Goal: Task Accomplishment & Management: Manage account settings

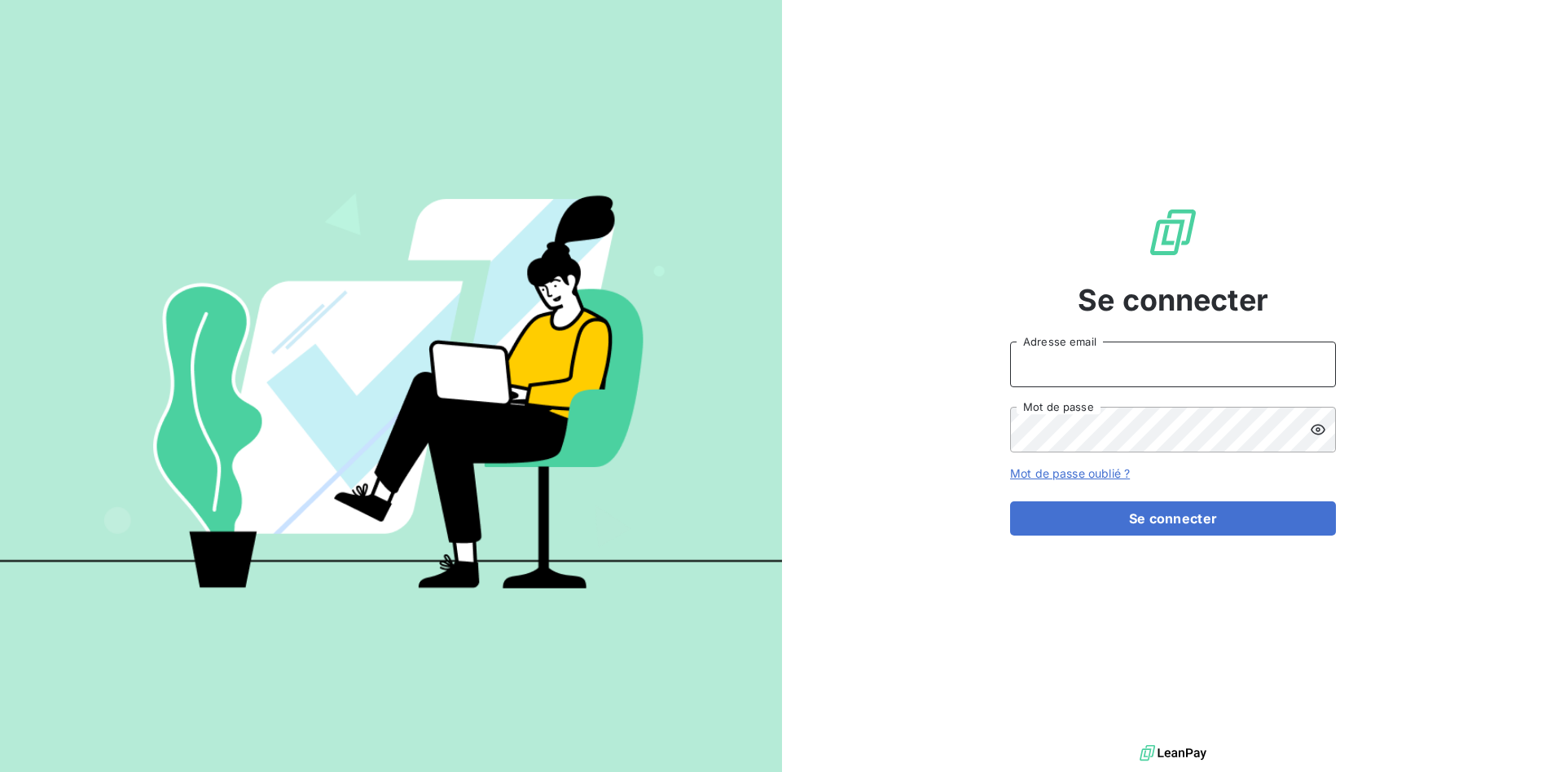
click at [1057, 368] on input "Adresse email" at bounding box center [1173, 364] width 326 height 46
type input "rvincent@thibaut.fr"
click at [1010, 501] on button "Se connecter" at bounding box center [1173, 518] width 326 height 34
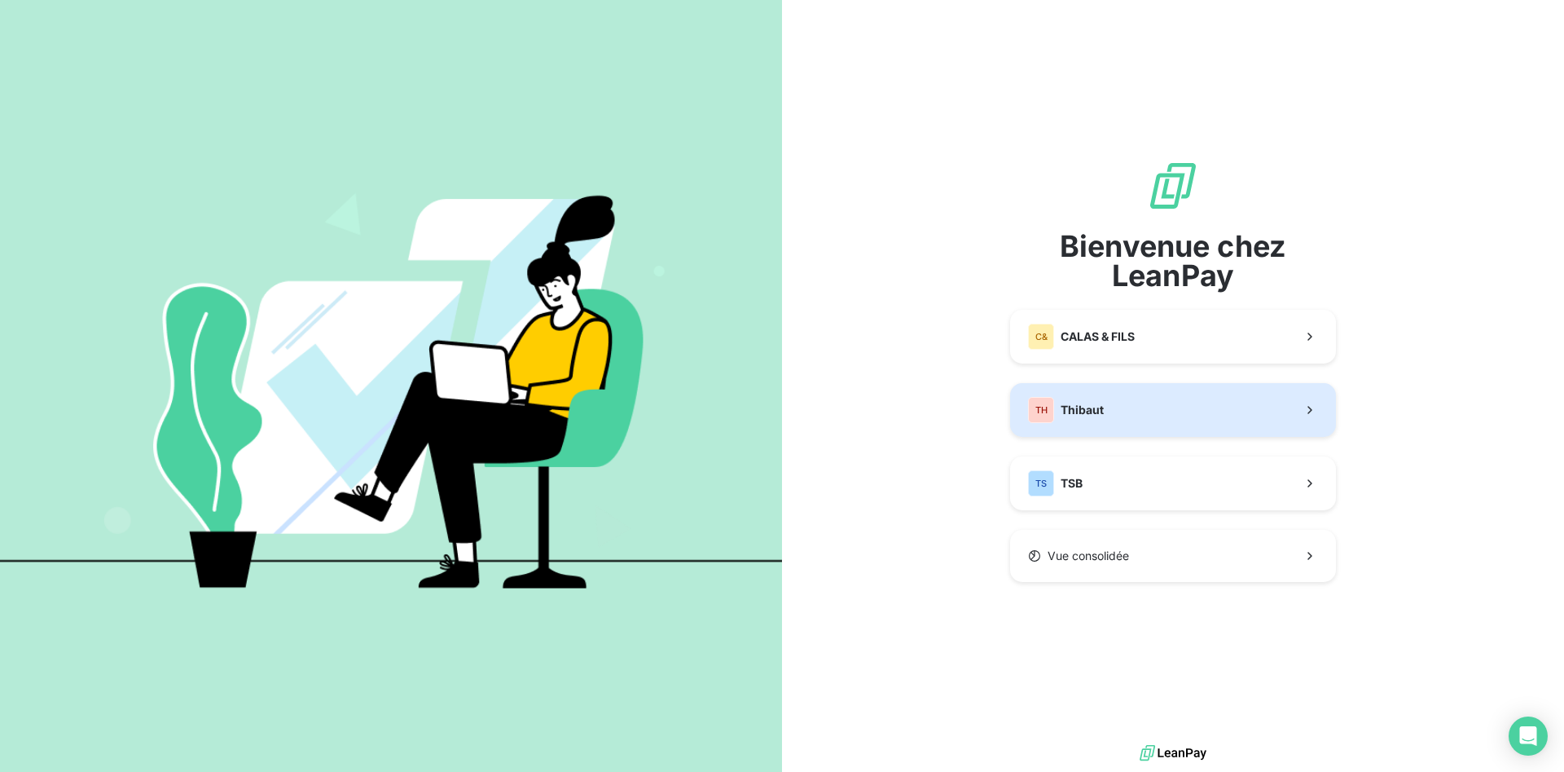
click at [1079, 400] on div "TH Thibaut" at bounding box center [1066, 410] width 76 height 26
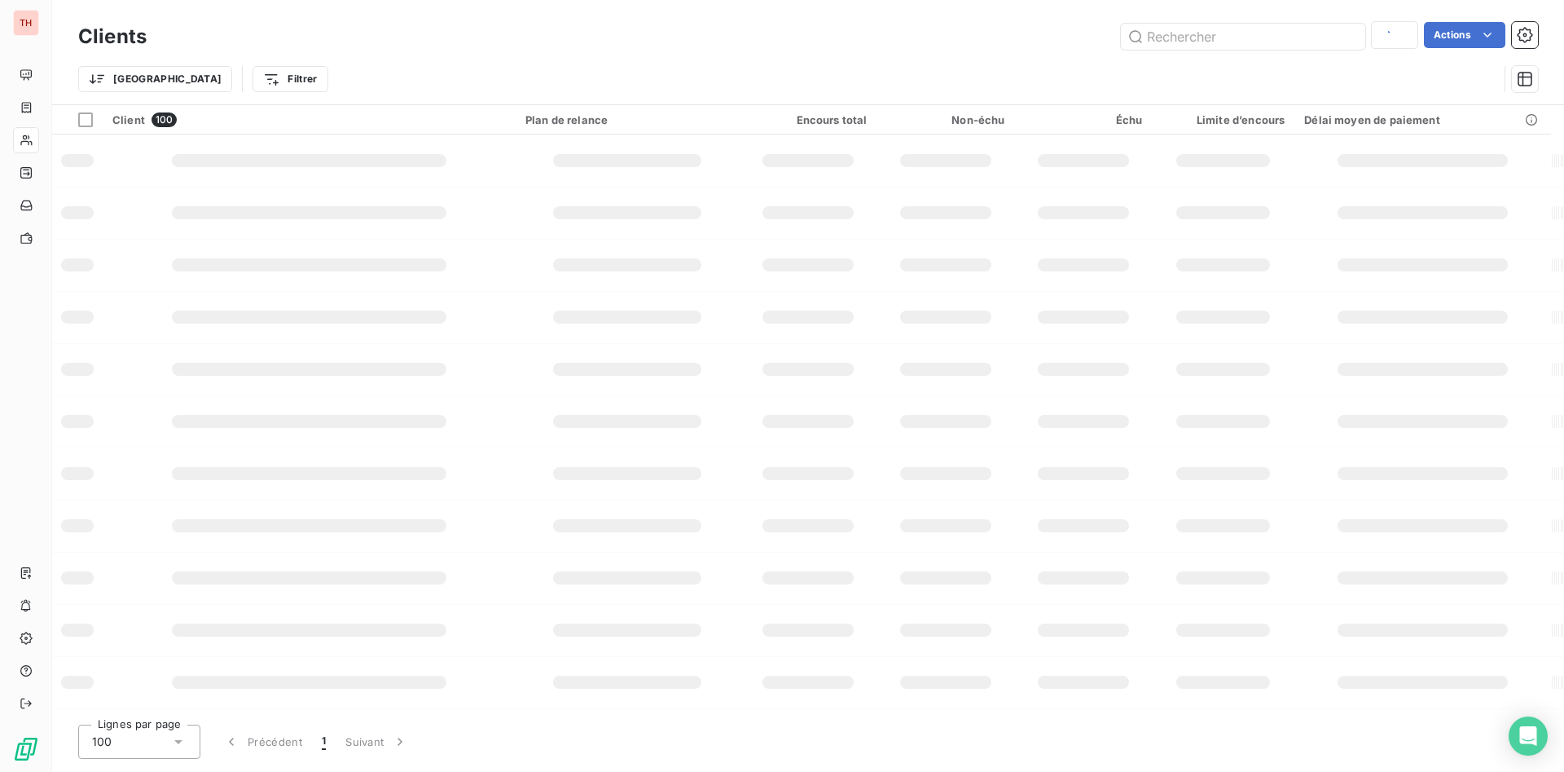
type input "deco"
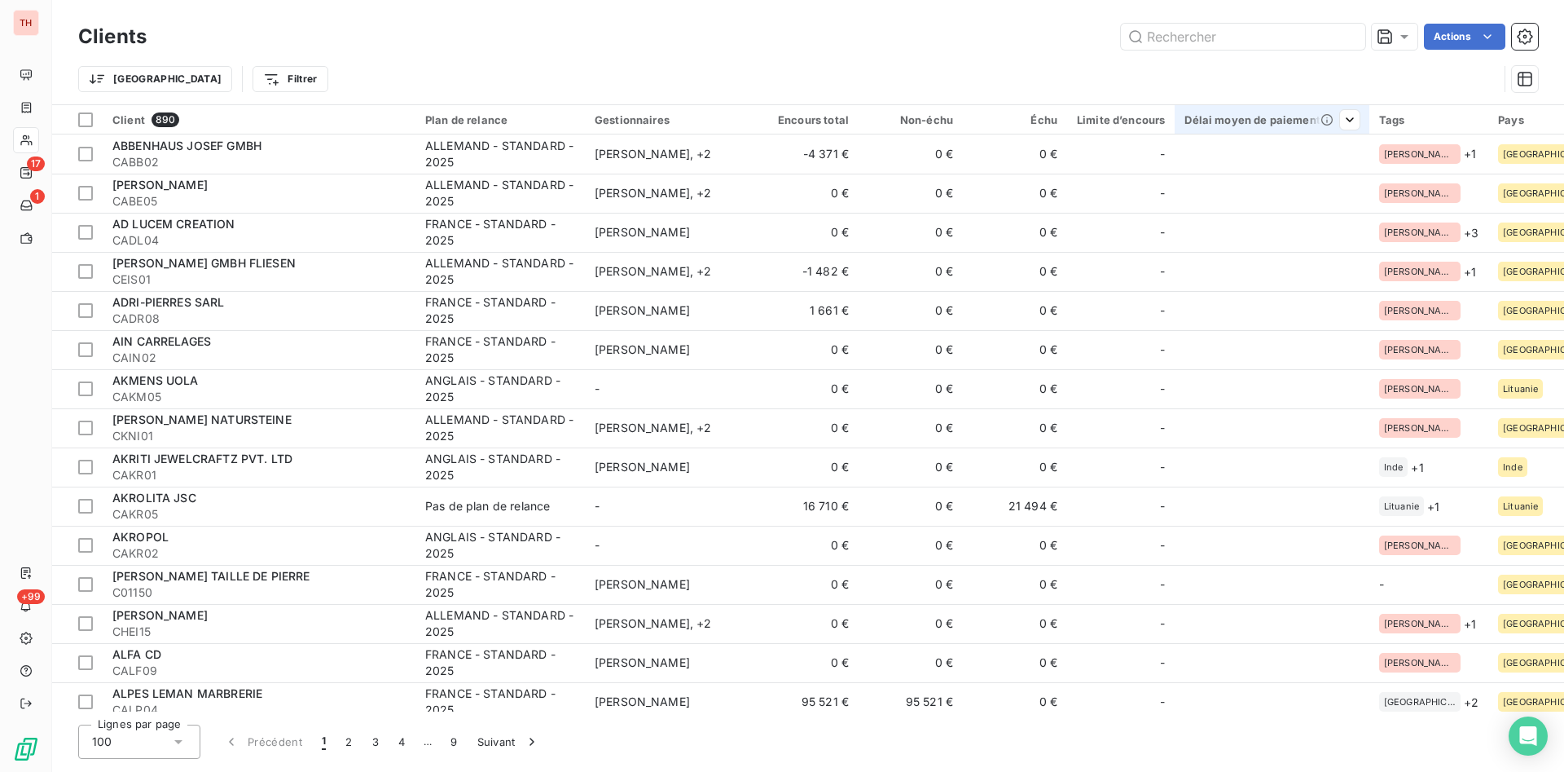
click at [1197, 117] on div "Délai moyen de paiement" at bounding box center [1272, 119] width 174 height 13
click at [1347, 121] on html "TH 17 1 +99 Clients Actions Trier Filtrer Client 890 Plan de relance Gestionnai…" at bounding box center [782, 386] width 1564 height 772
click at [1322, 150] on span "Trier par ordre croissant" at bounding box center [1261, 154] width 131 height 16
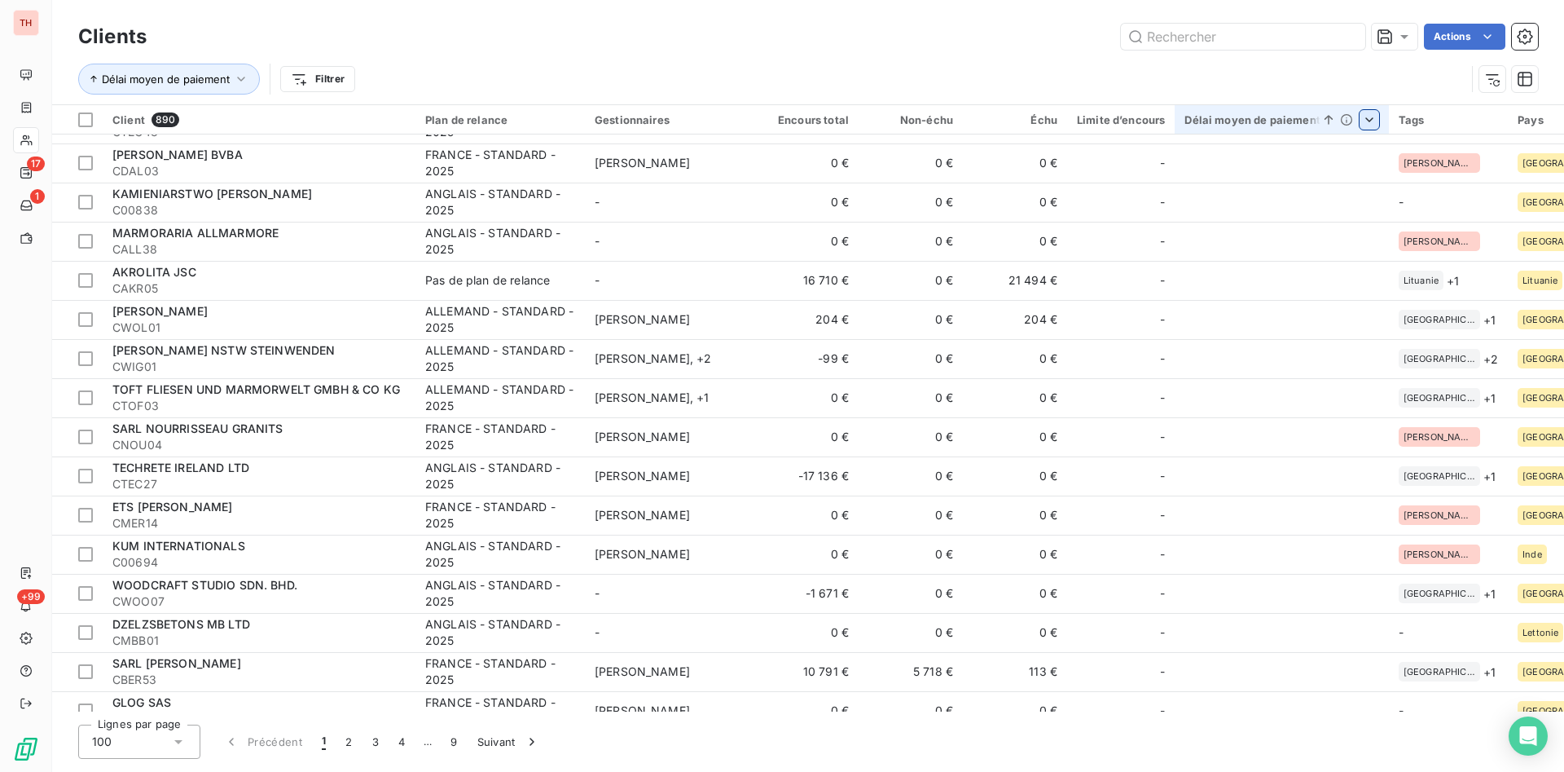
scroll to position [509, 0]
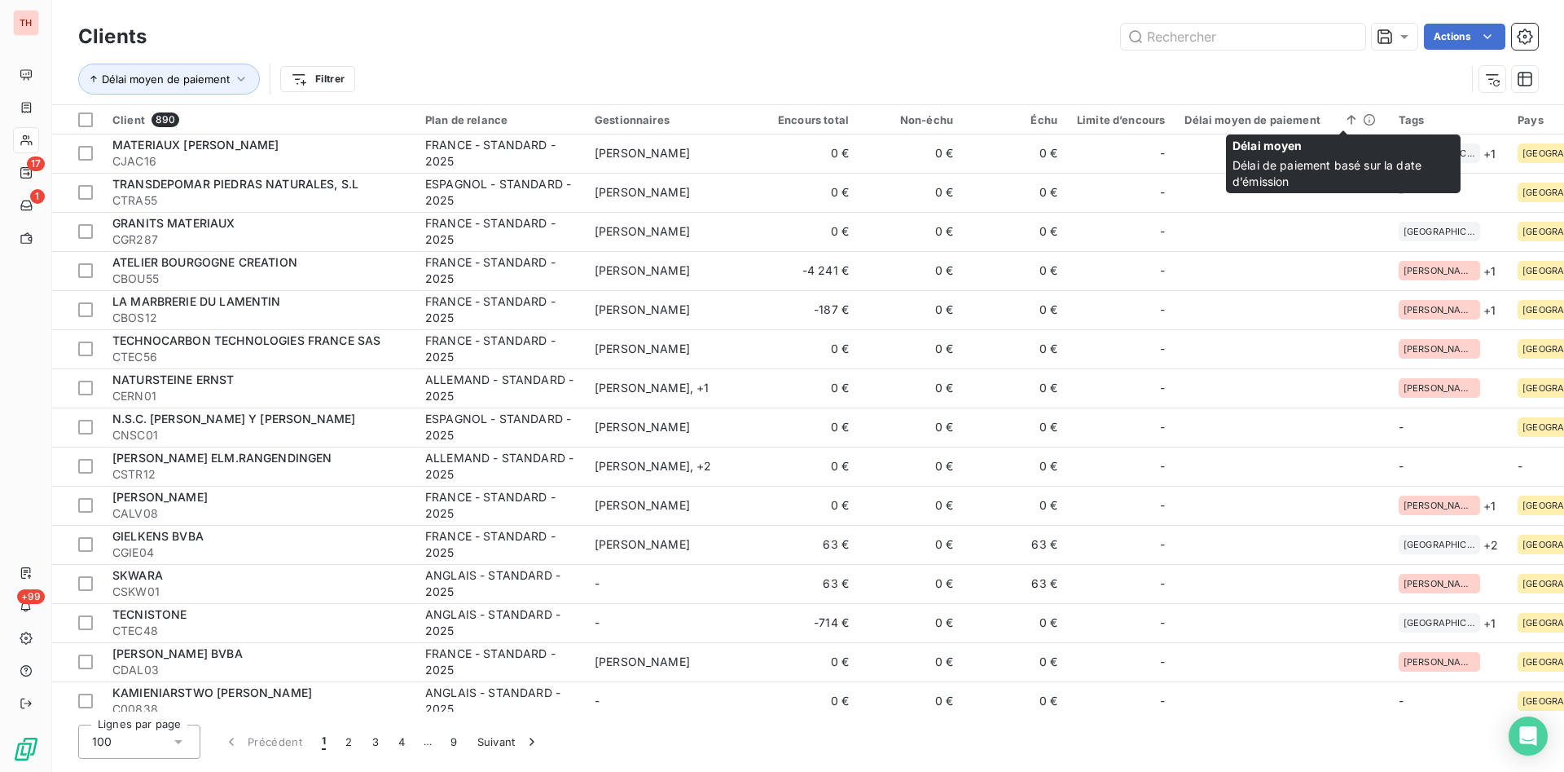
click at [1366, 125] on html "TH 17 1 +99 Clients Actions Délai moyen de paiement Filtrer Client 890 Plan de …" at bounding box center [782, 386] width 1564 height 772
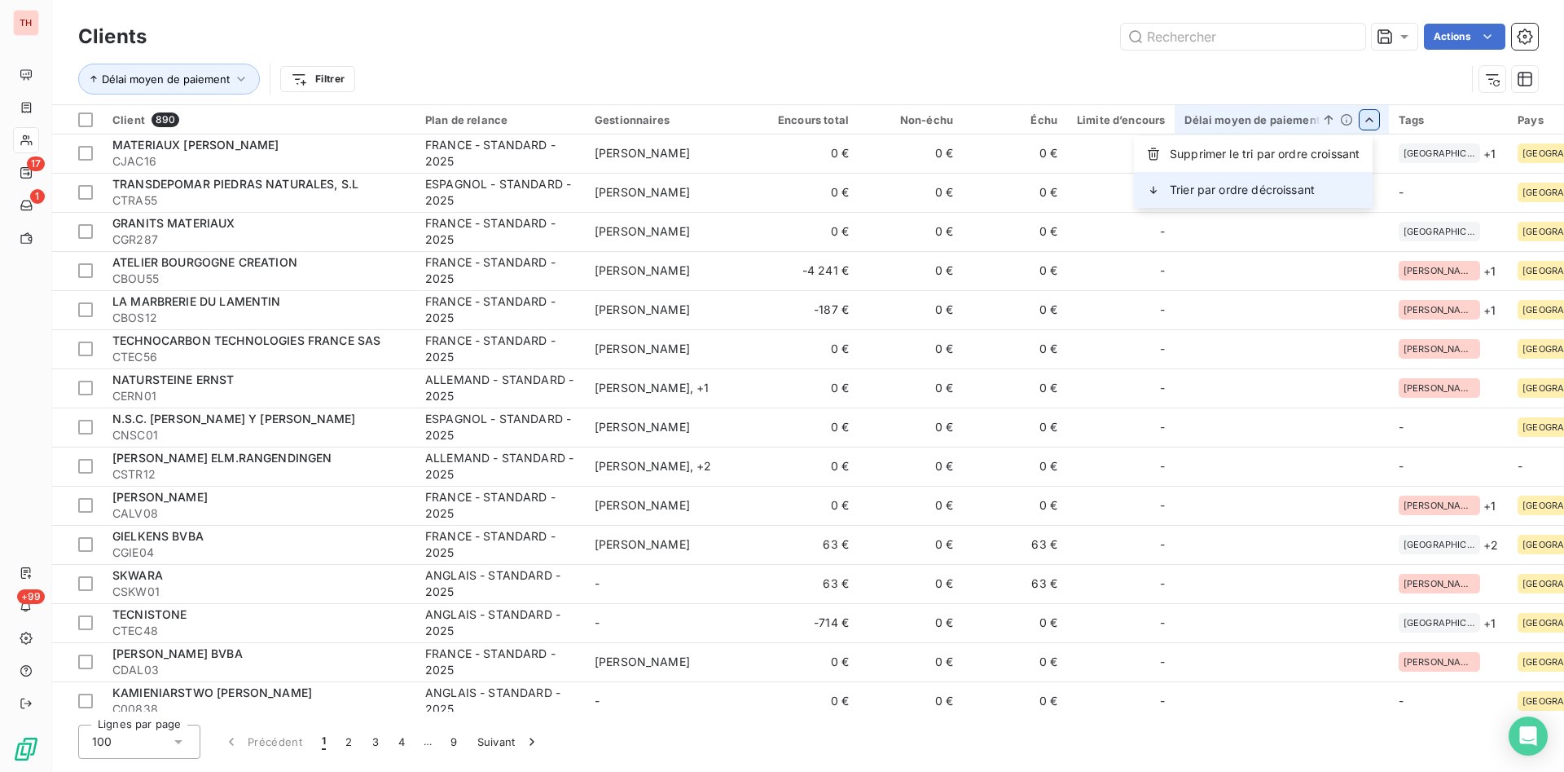
click at [1296, 188] on span "Trier par ordre décroissant" at bounding box center [1242, 190] width 145 height 16
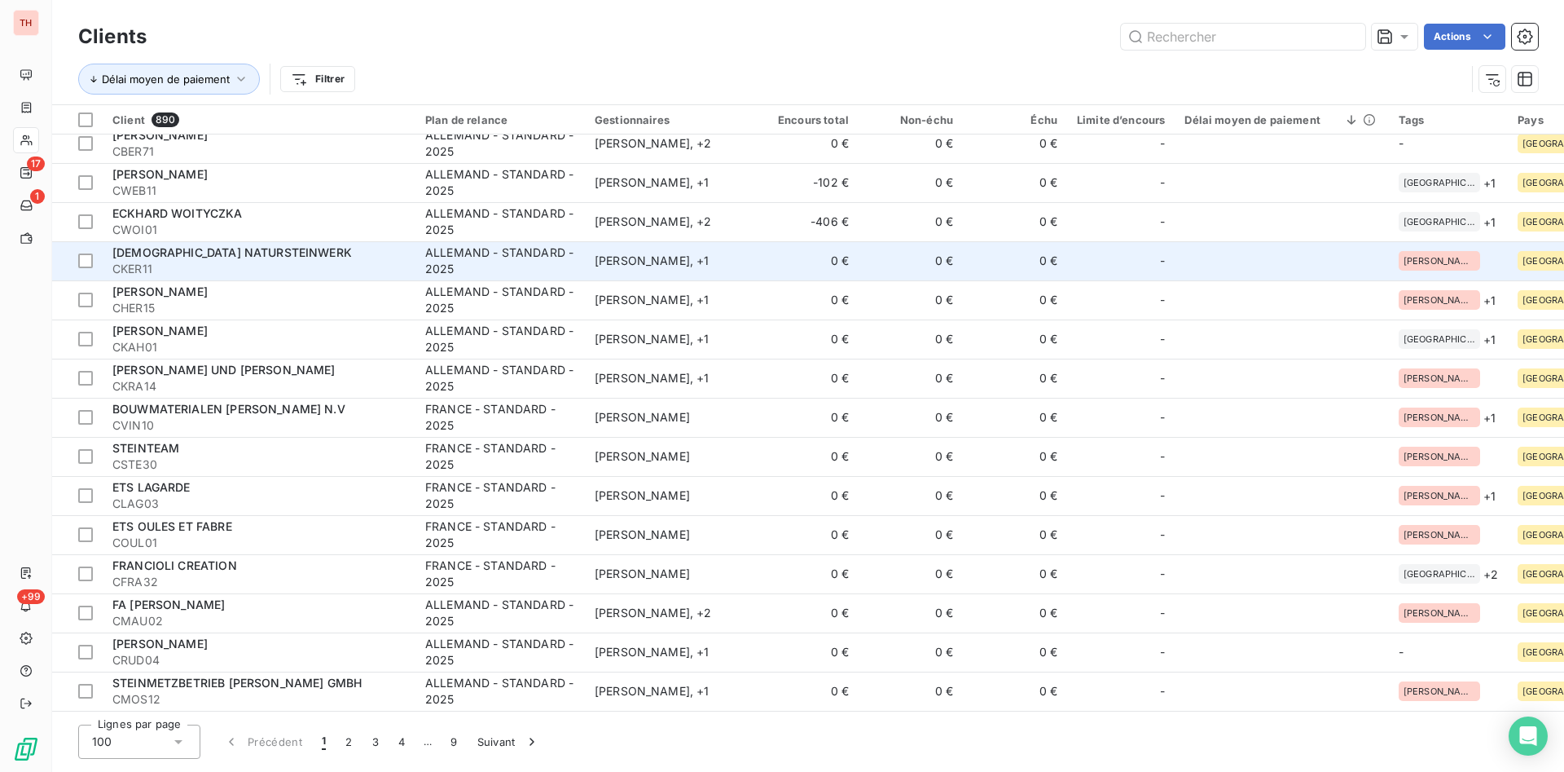
scroll to position [0, 0]
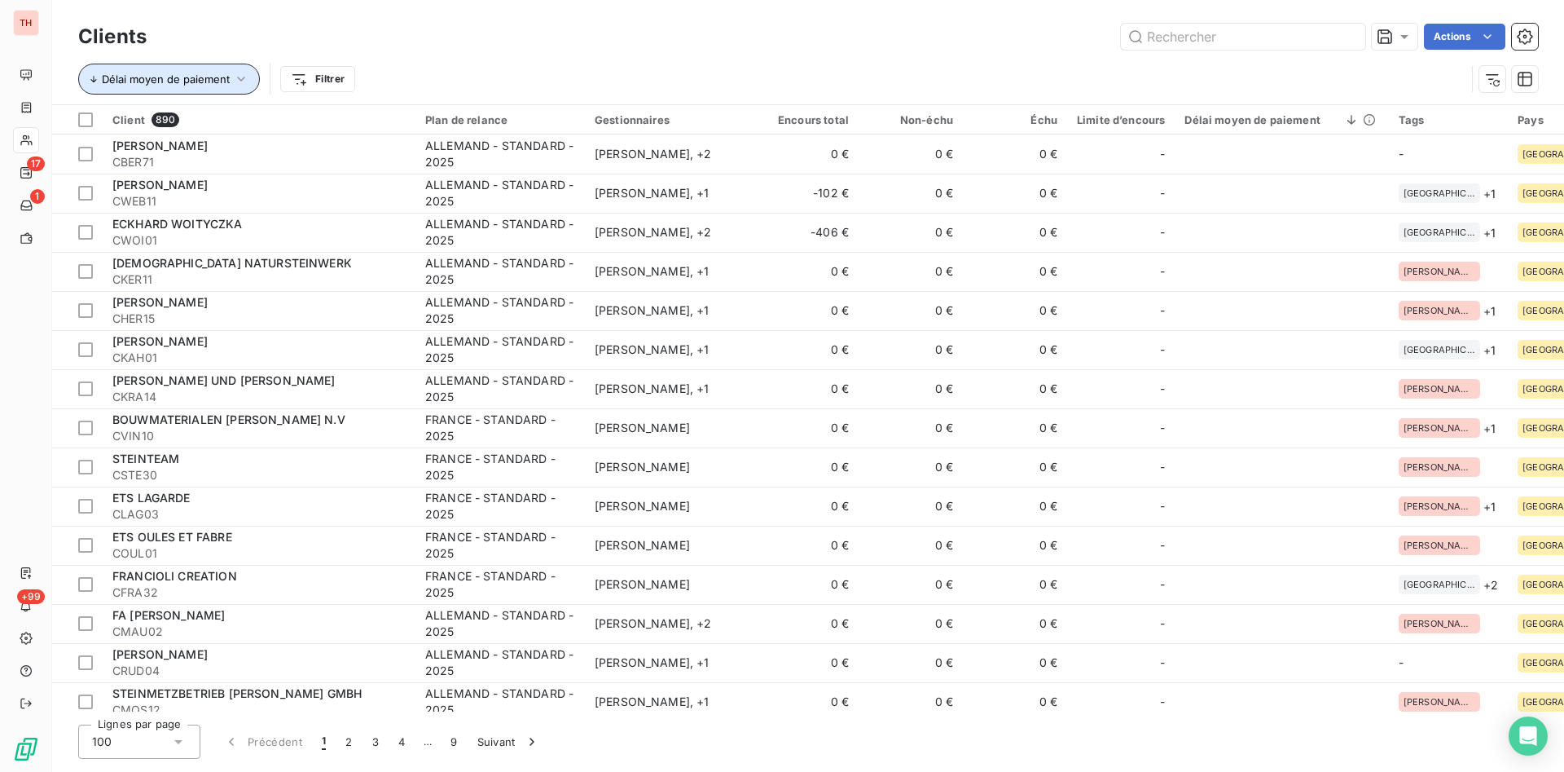
click at [244, 77] on icon "button" at bounding box center [241, 79] width 16 height 16
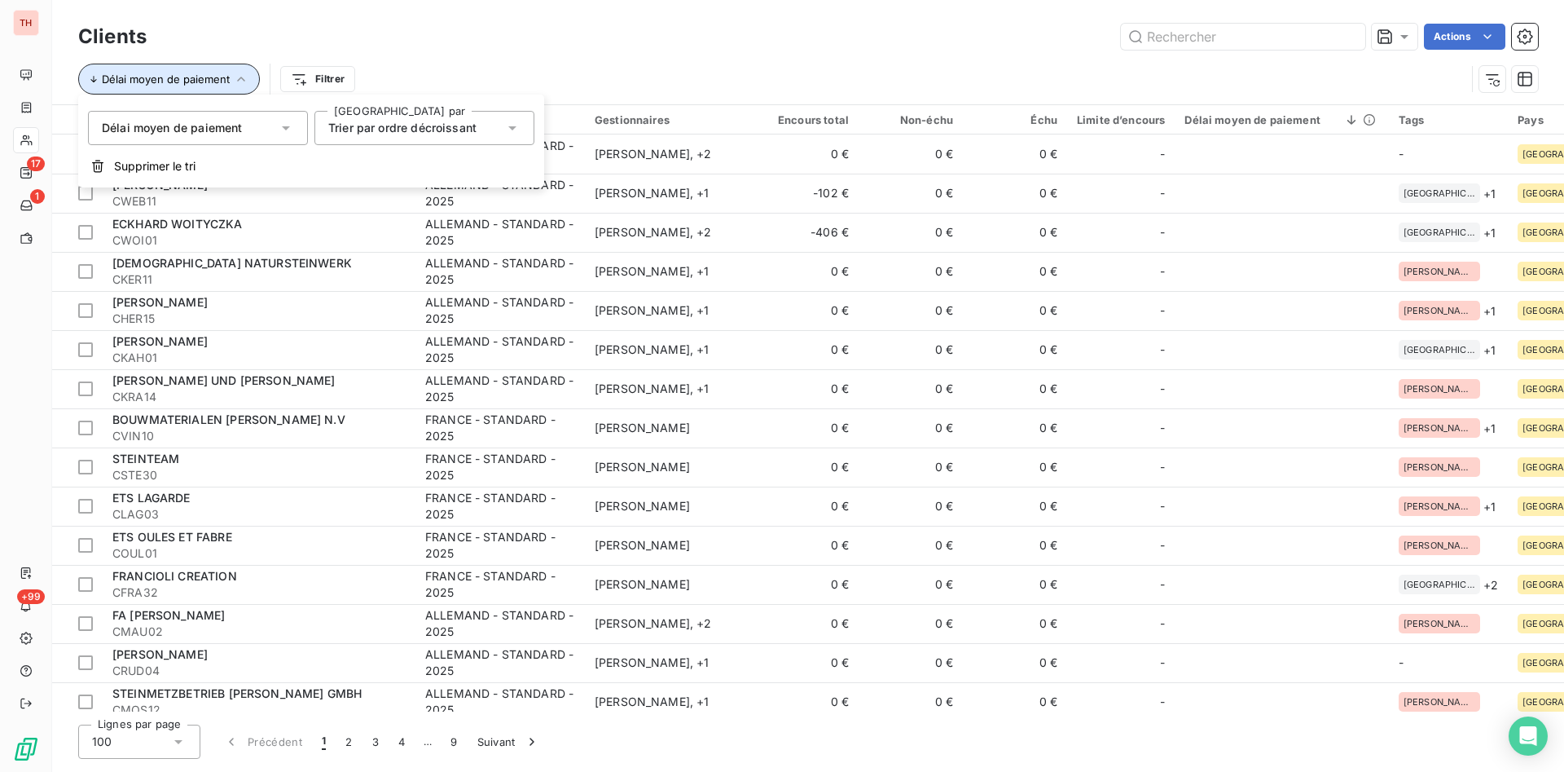
click at [244, 77] on icon "button" at bounding box center [241, 79] width 16 height 16
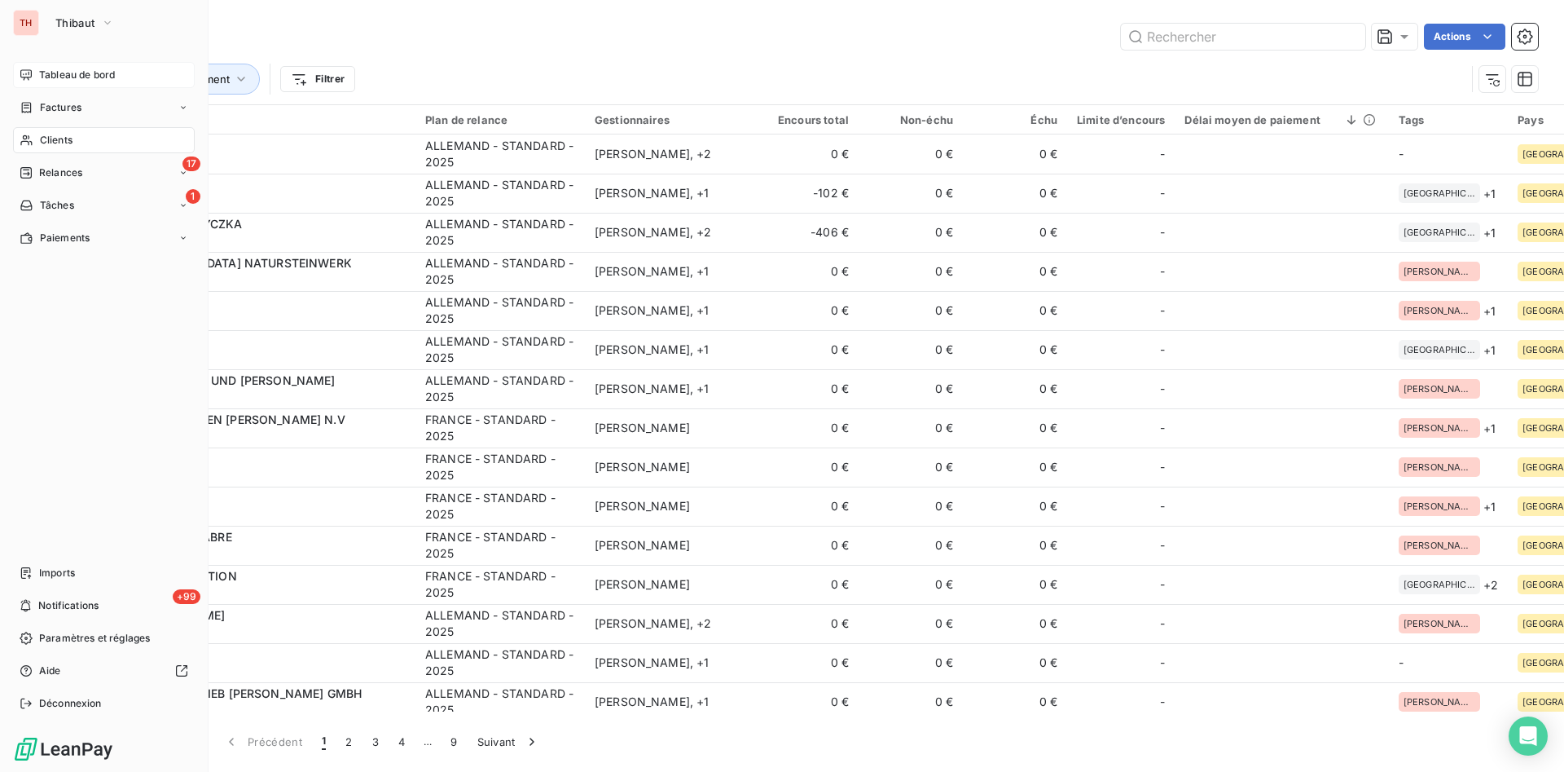
click at [51, 68] on span "Tableau de bord" at bounding box center [77, 75] width 76 height 15
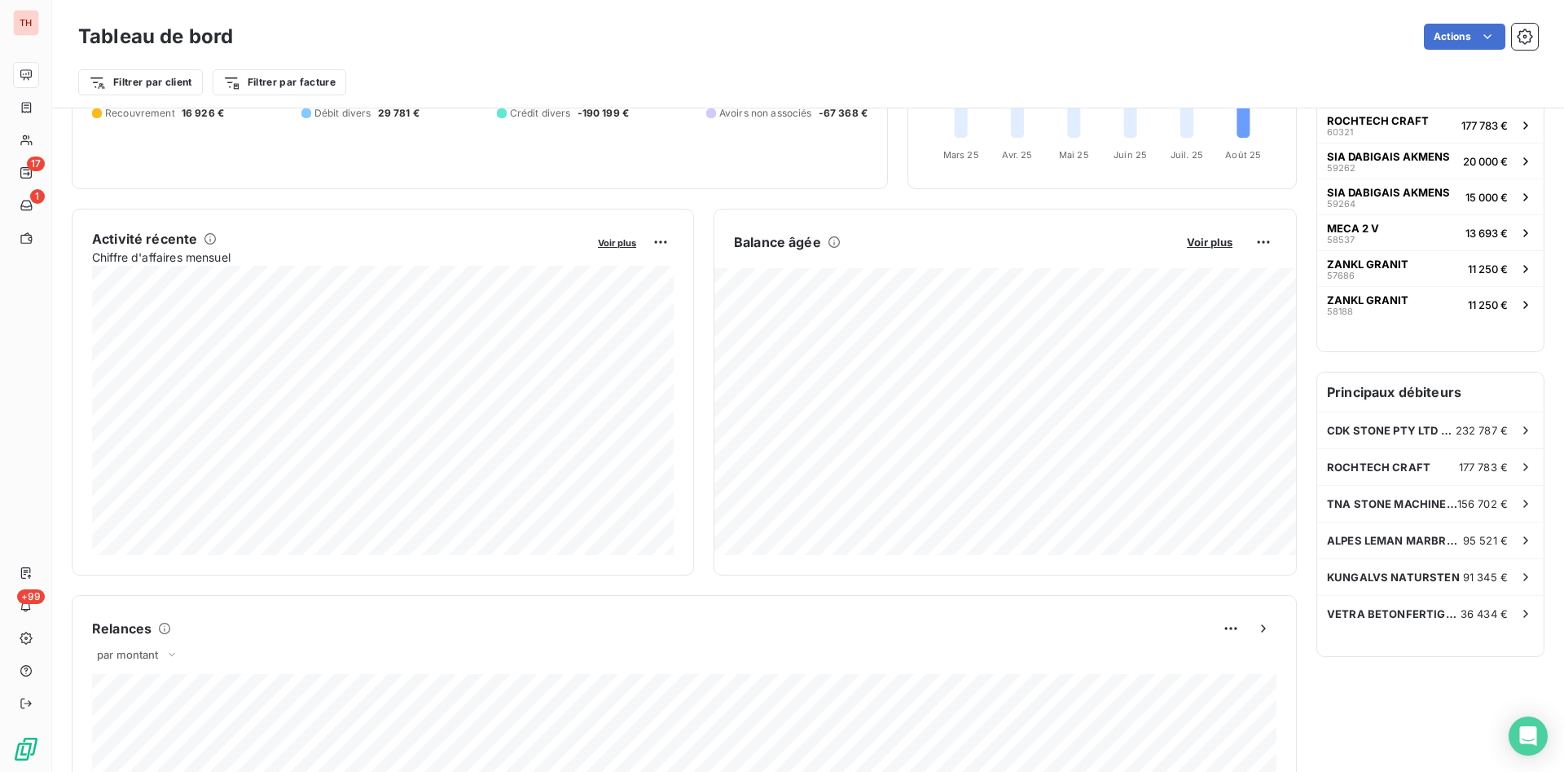
scroll to position [1, 0]
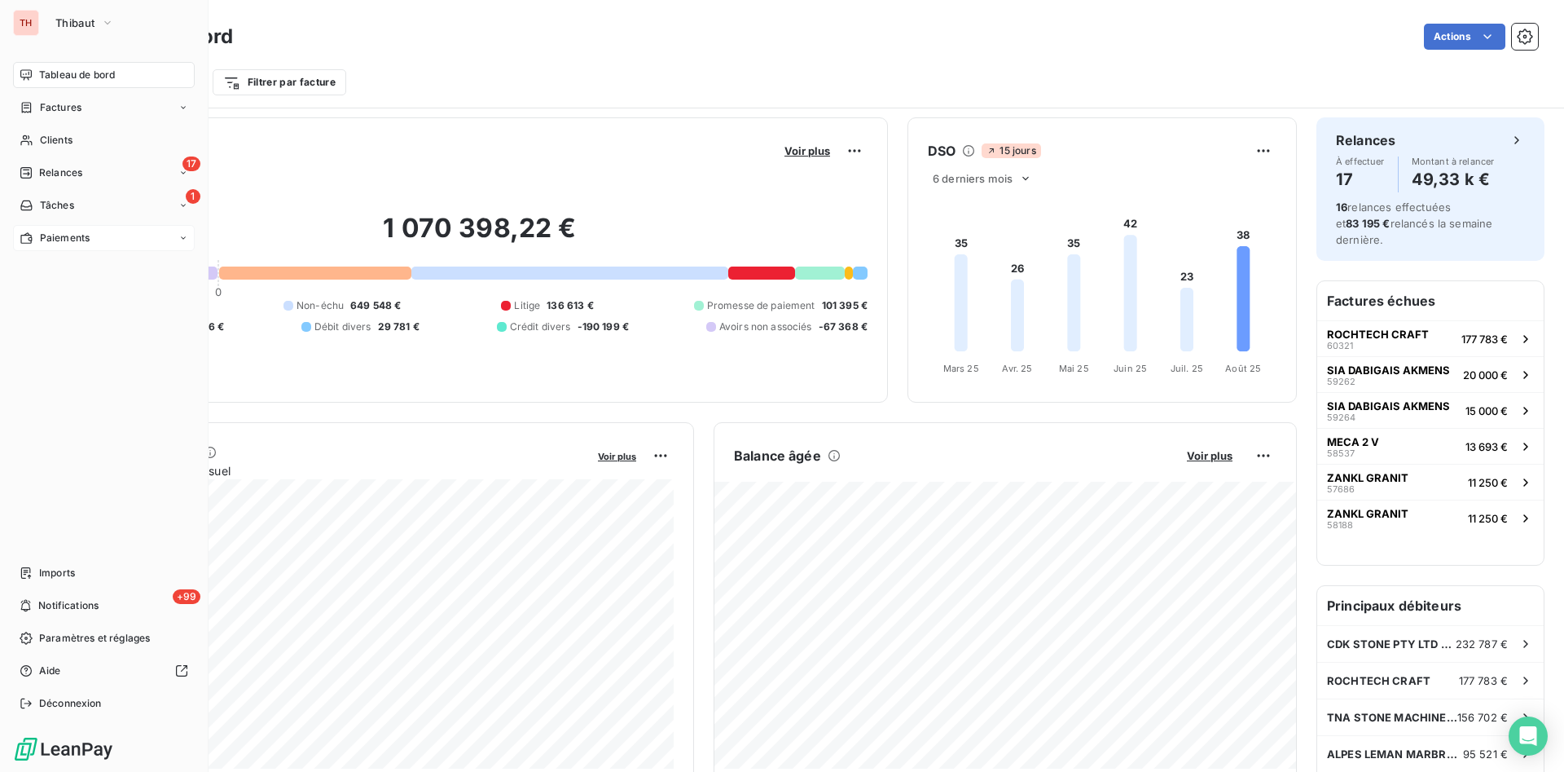
click at [180, 236] on icon at bounding box center [183, 238] width 10 height 10
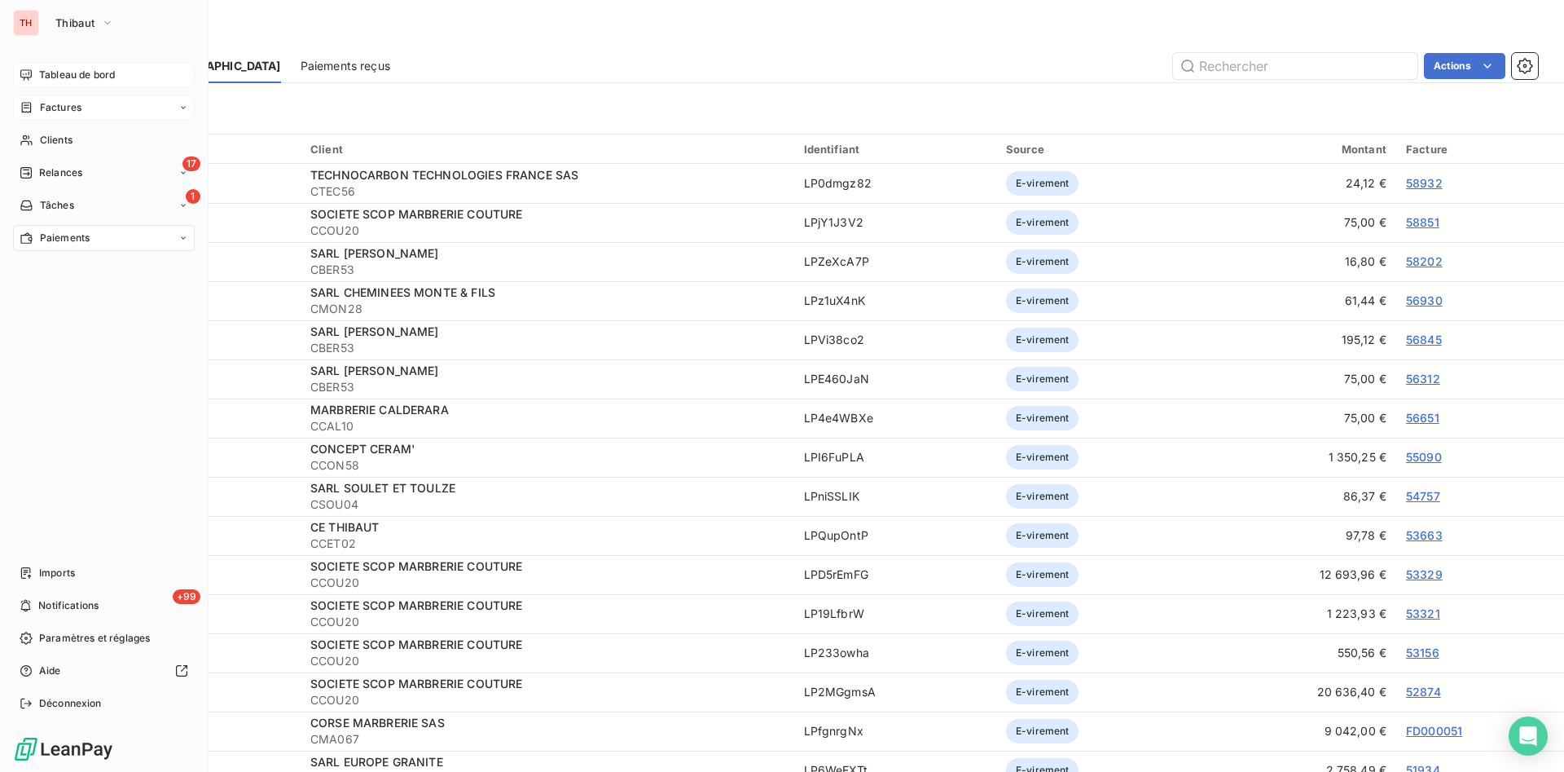
click at [65, 108] on span "Factures" at bounding box center [61, 107] width 42 height 15
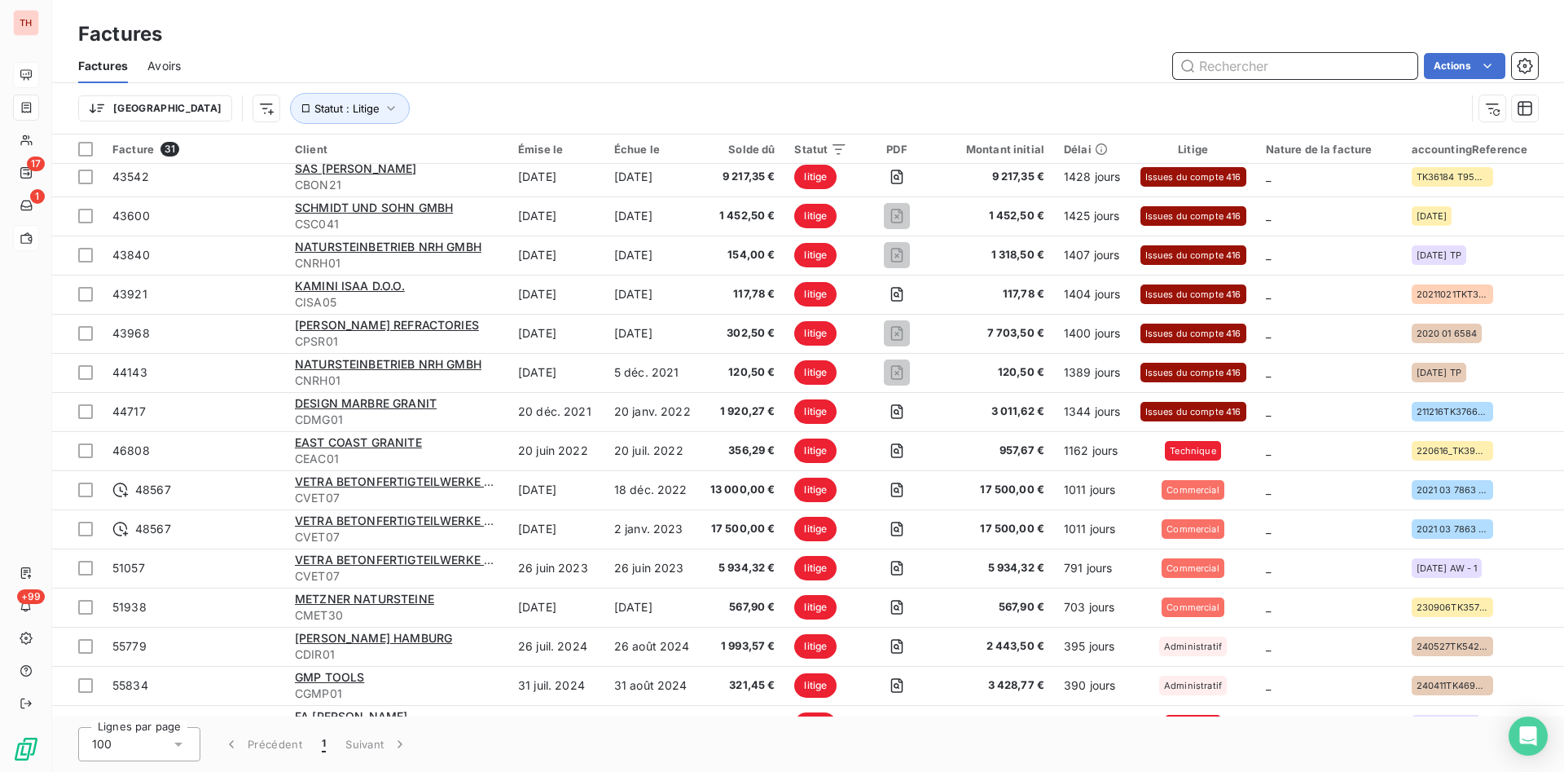
scroll to position [661, 0]
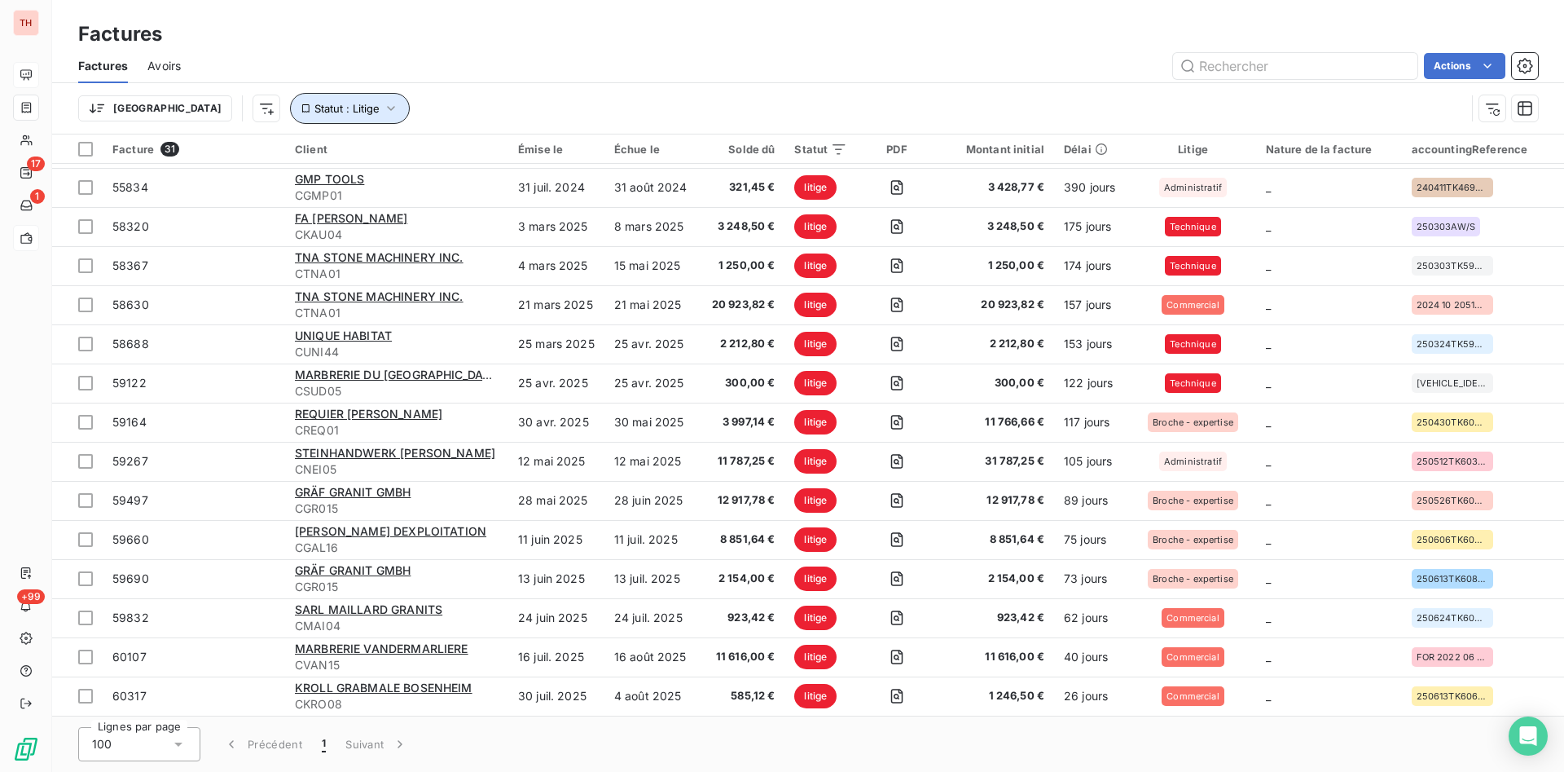
click at [311, 98] on button "Statut : Litige" at bounding box center [350, 108] width 120 height 31
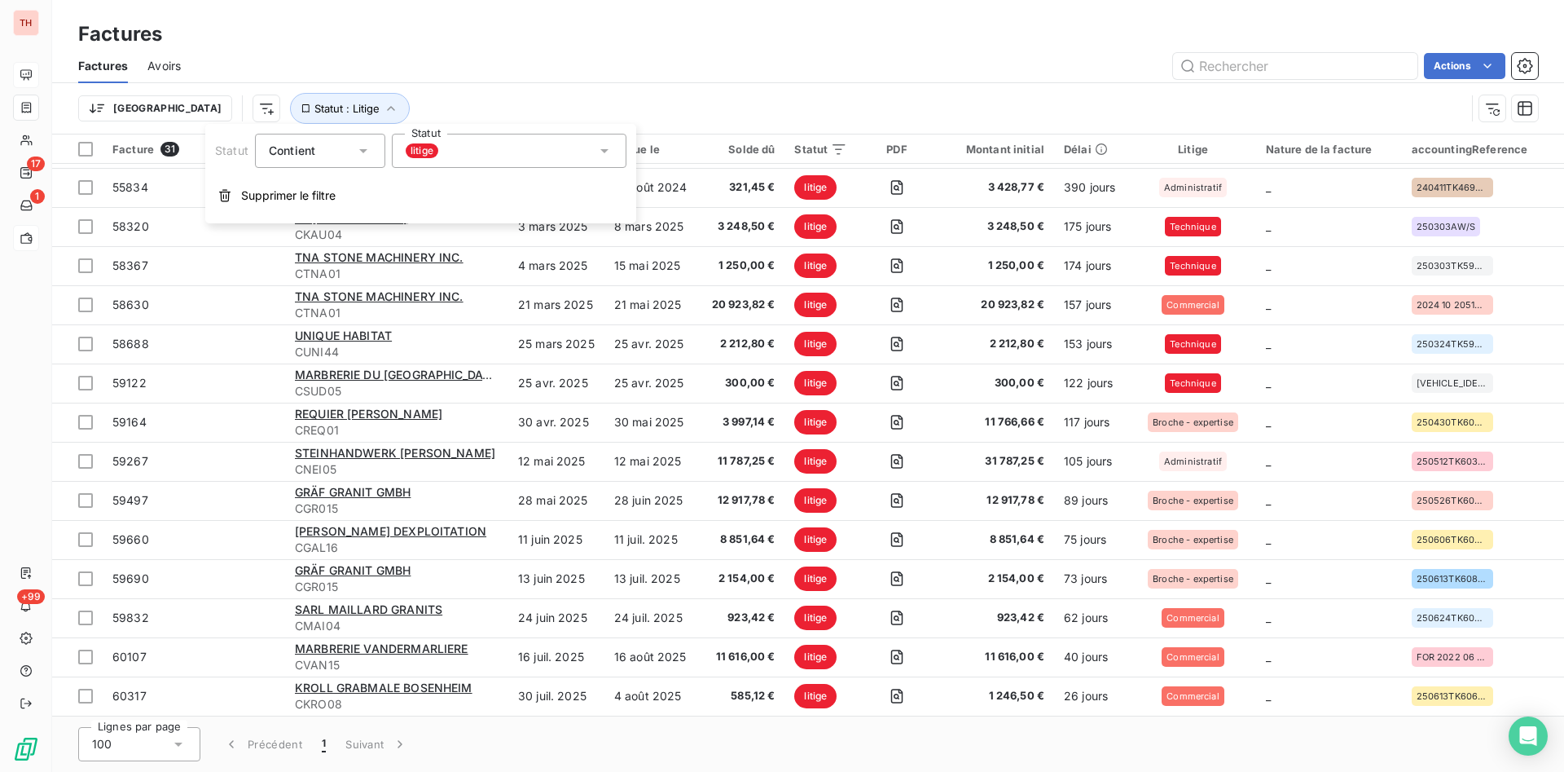
click at [608, 147] on icon at bounding box center [604, 151] width 16 height 16
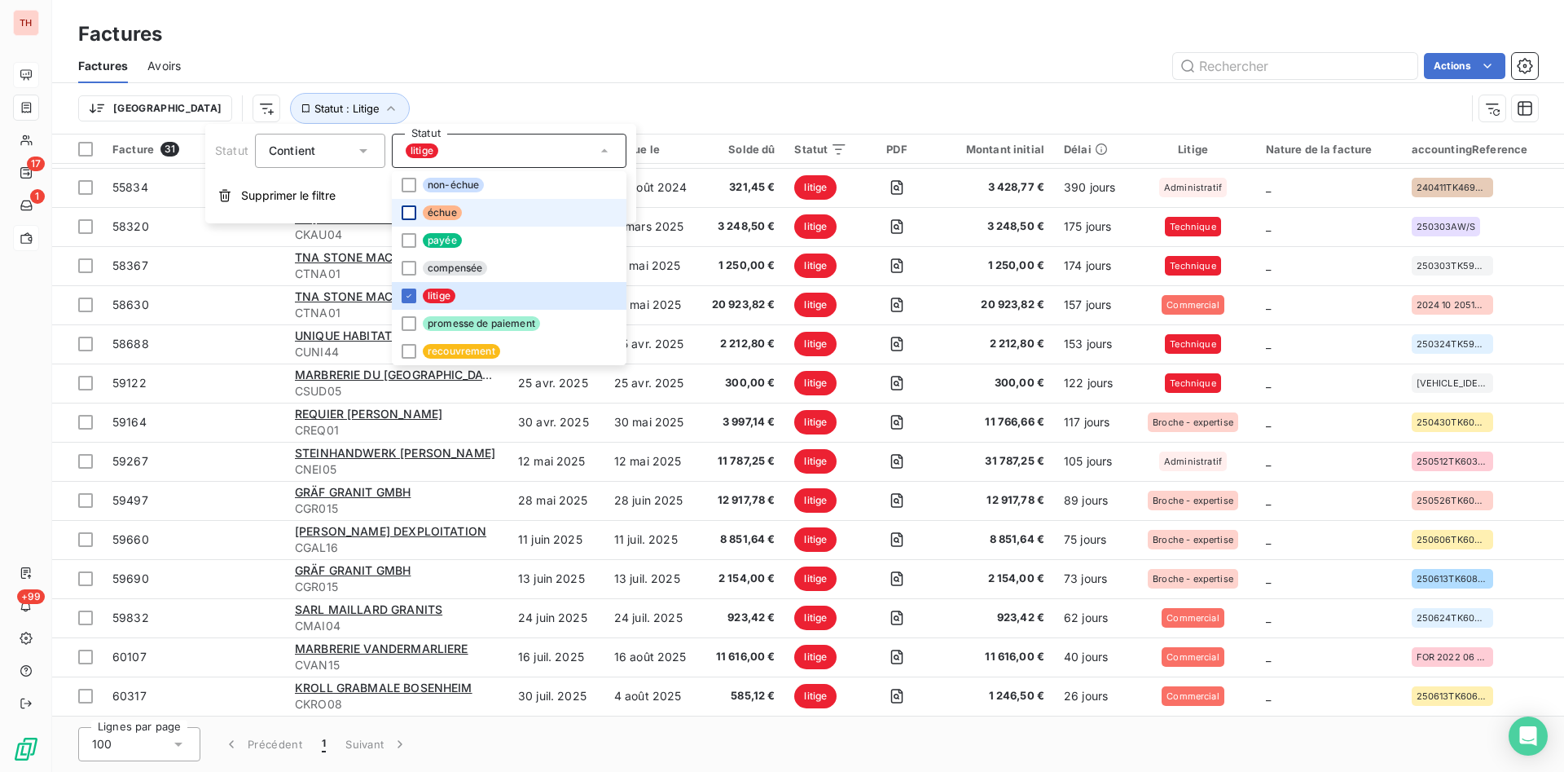
click at [411, 208] on div at bounding box center [409, 212] width 15 height 15
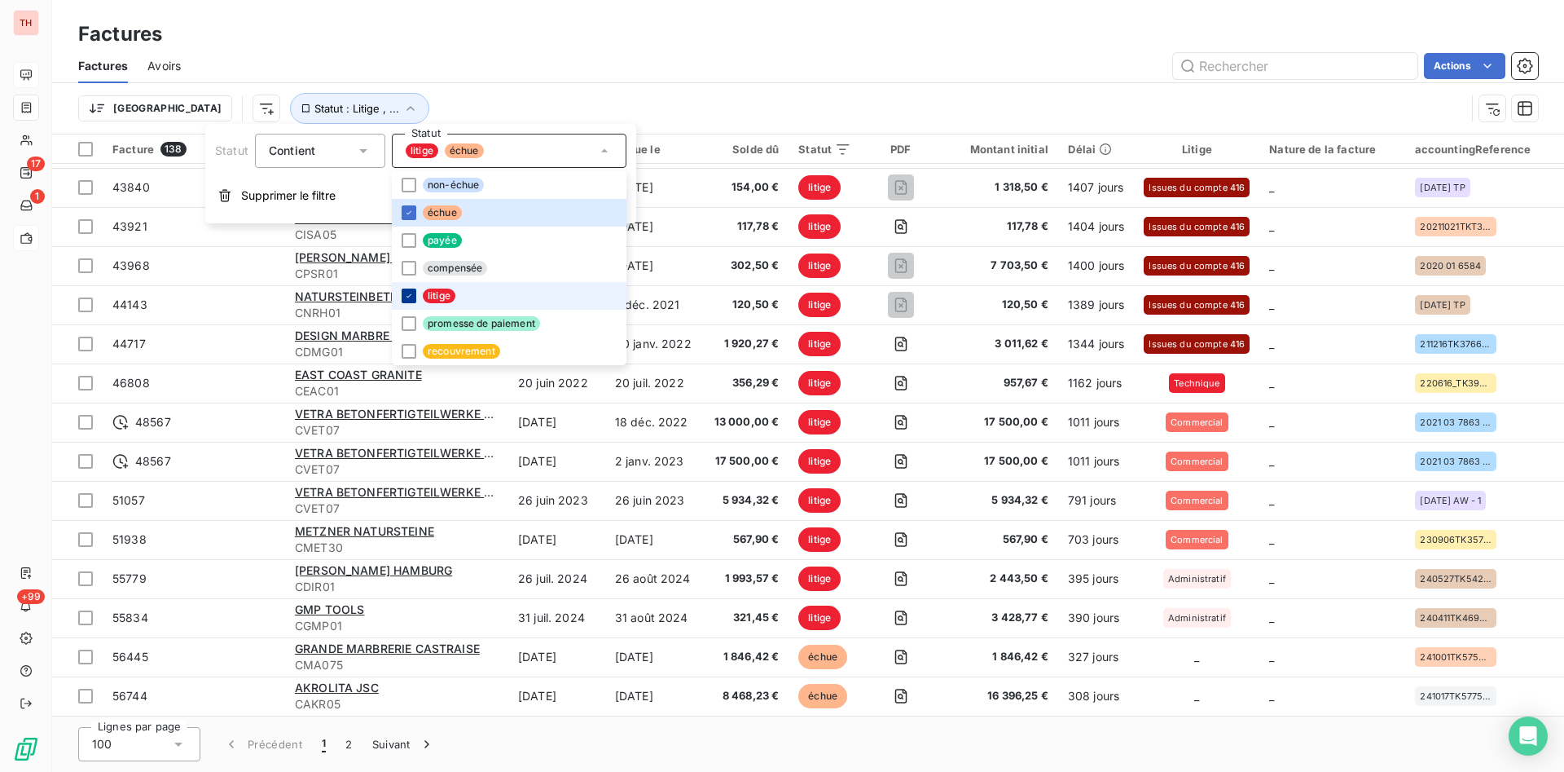
click at [412, 293] on icon at bounding box center [409, 296] width 10 height 10
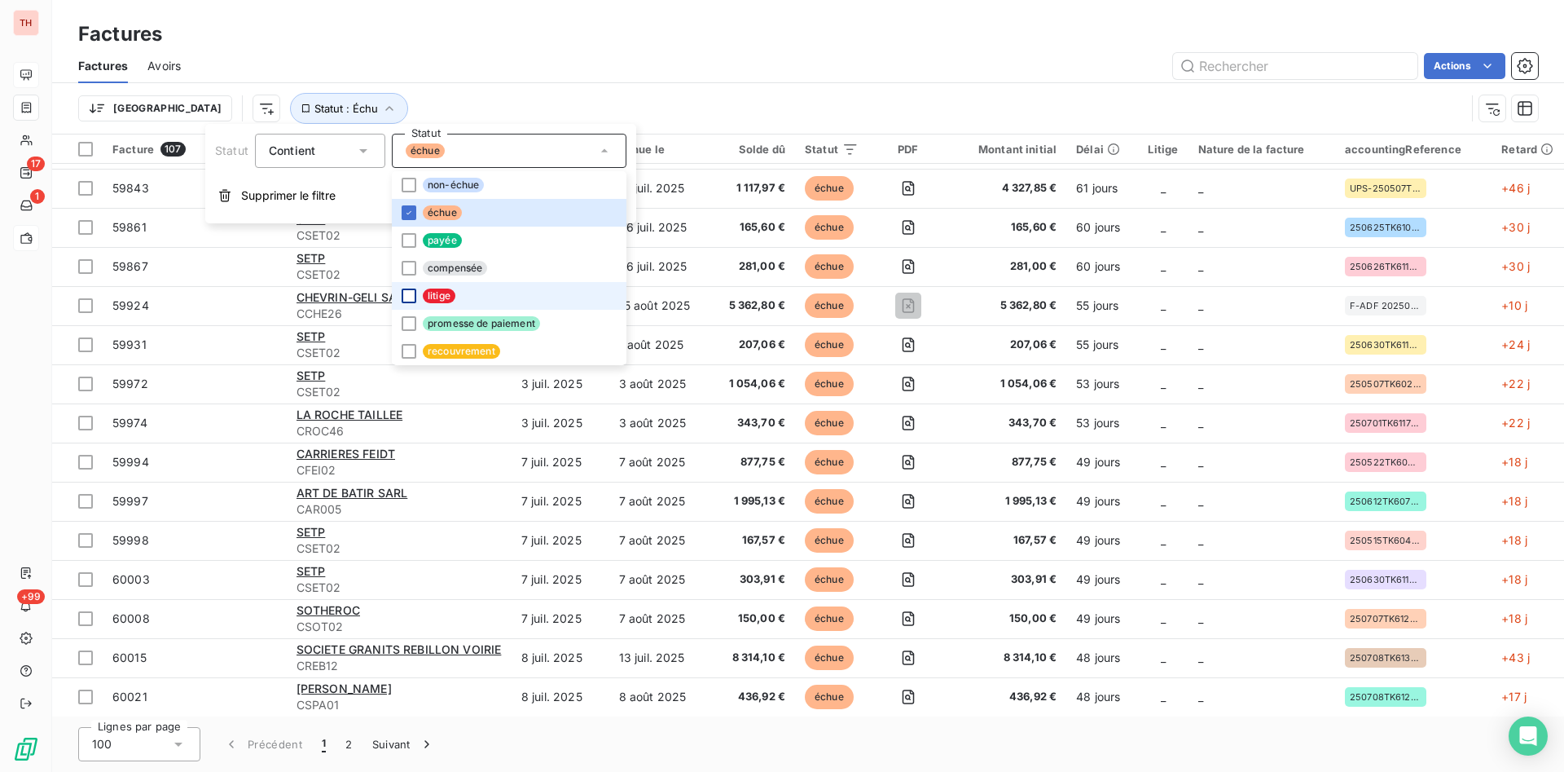
scroll to position [1330, 0]
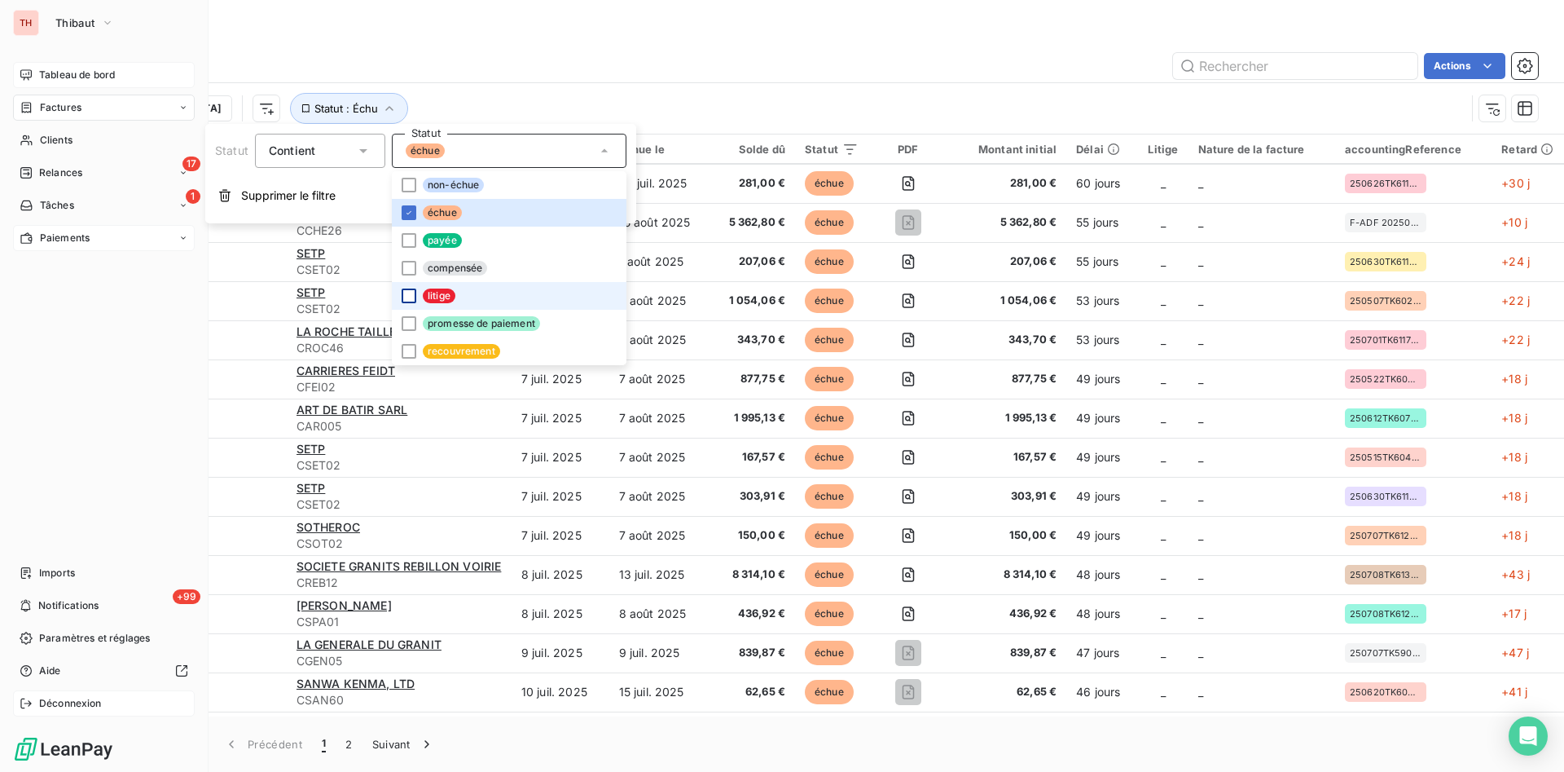
click at [61, 705] on span "Déconnexion" at bounding box center [70, 703] width 63 height 15
